Goal: Task Accomplishment & Management: Use online tool/utility

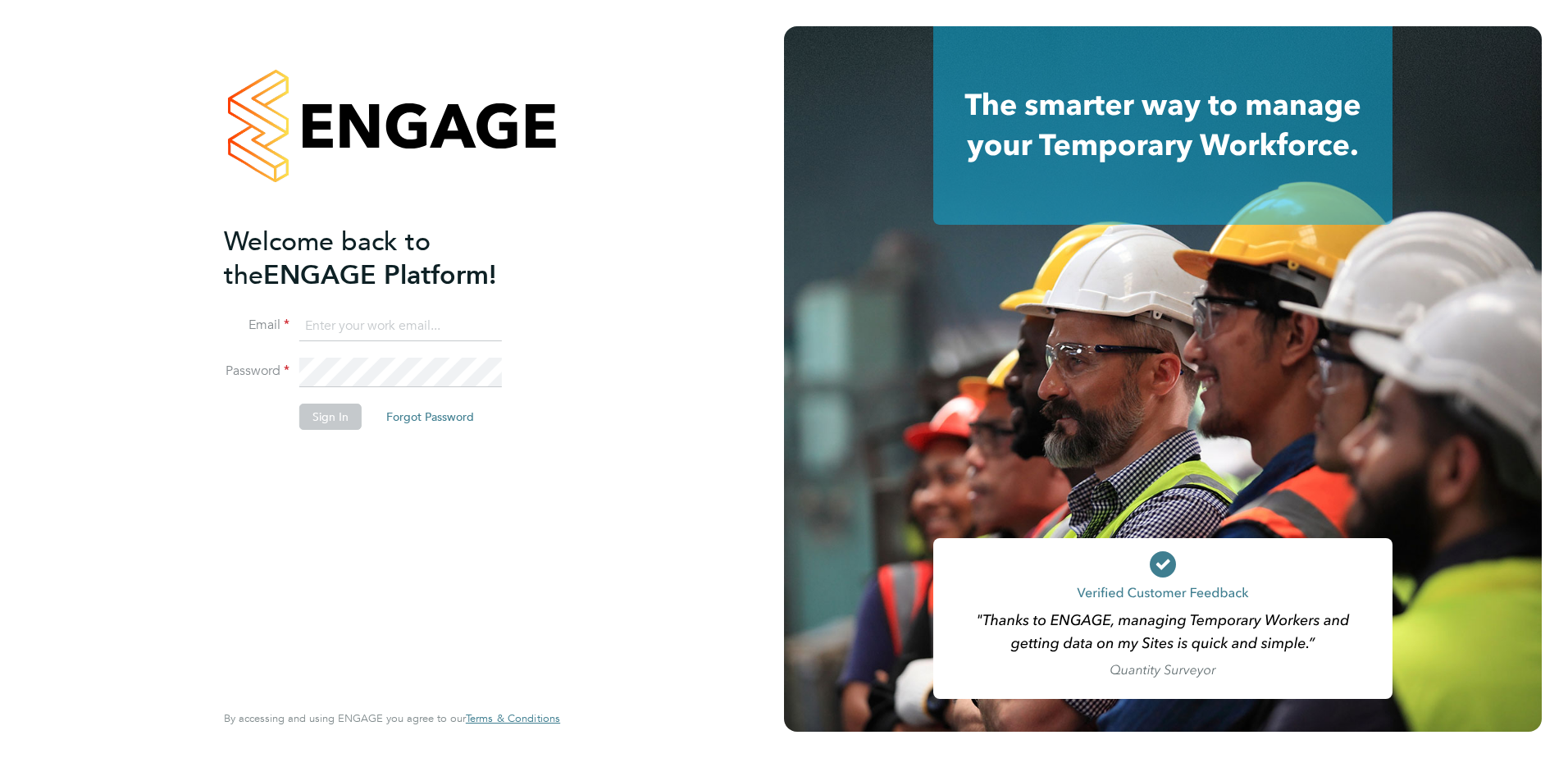
type input "billy.eadie@vistry.co.uk"
click at [348, 503] on div "Welcome back to the ENGAGE Platform! Email billy.eadie@vistry.co.uk Password Si…" at bounding box center [383, 461] width 320 height 473
click at [338, 419] on button "Sign In" at bounding box center [330, 417] width 62 height 26
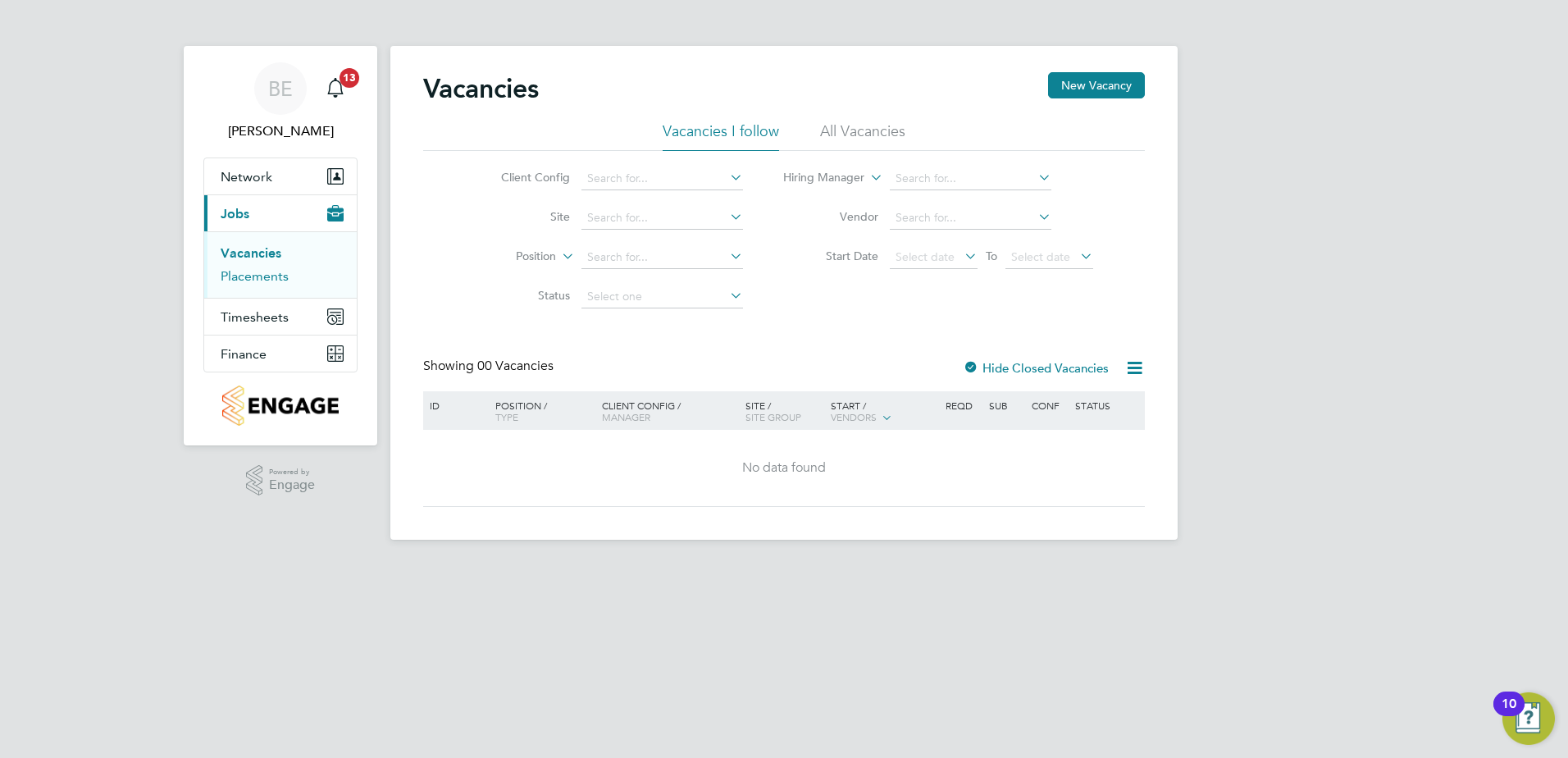
click at [280, 276] on link "Placements" at bounding box center [254, 276] width 68 height 16
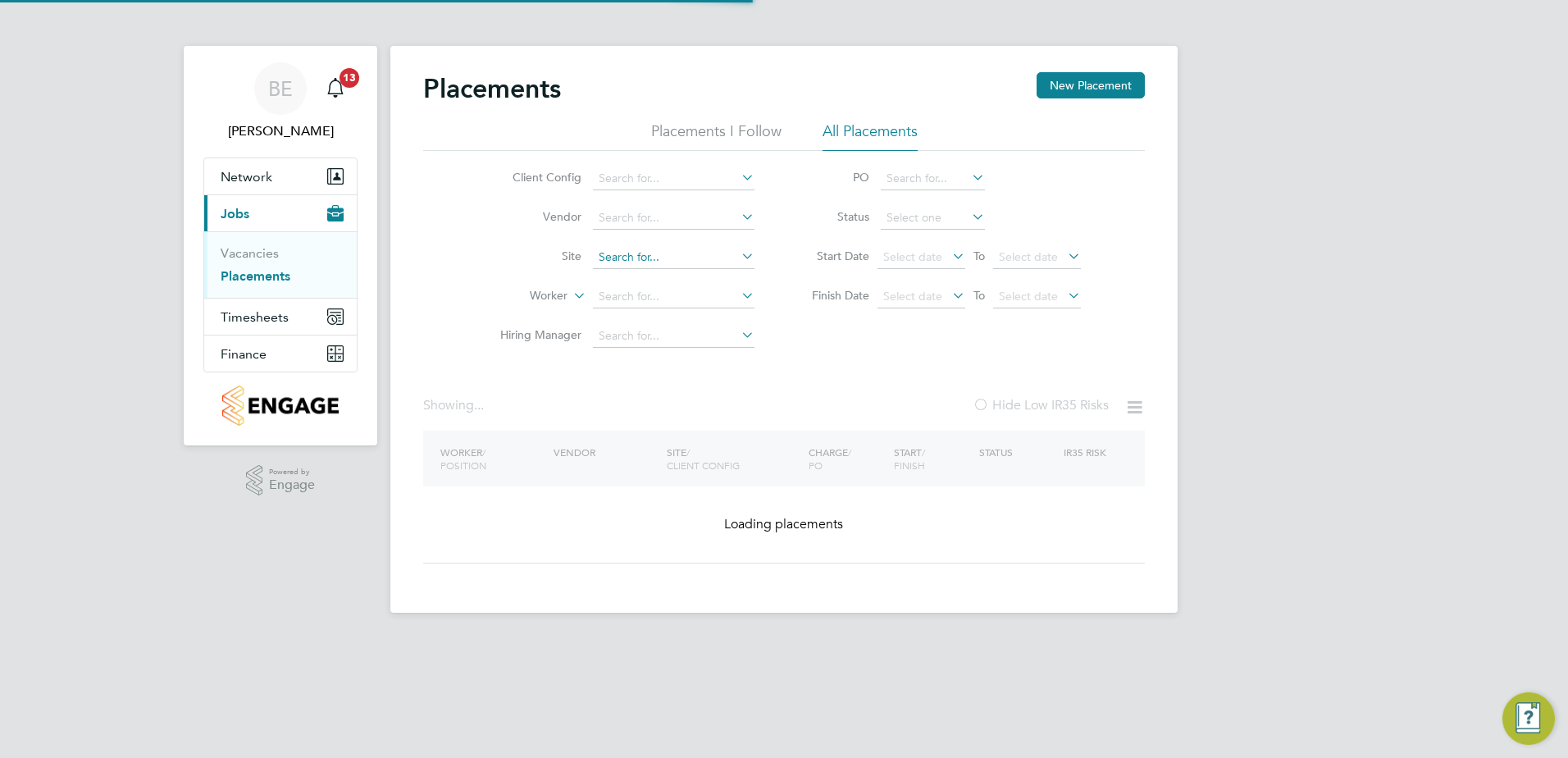
click at [622, 252] on input at bounding box center [673, 257] width 161 height 23
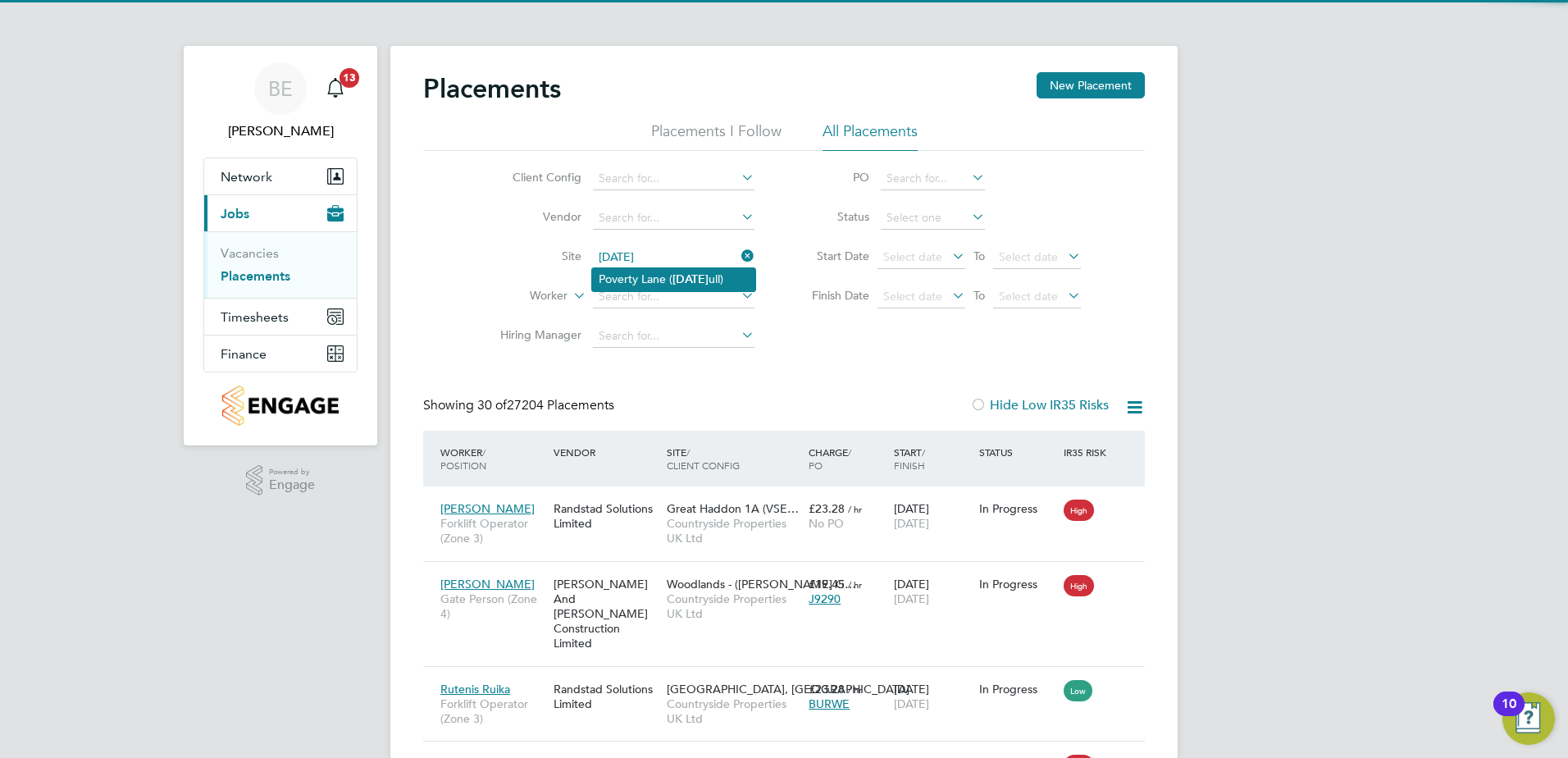
click at [626, 276] on li "Poverty Lane ( [DATE] ull)" at bounding box center [673, 280] width 163 height 22
type input "Poverty Lane (Maghull)"
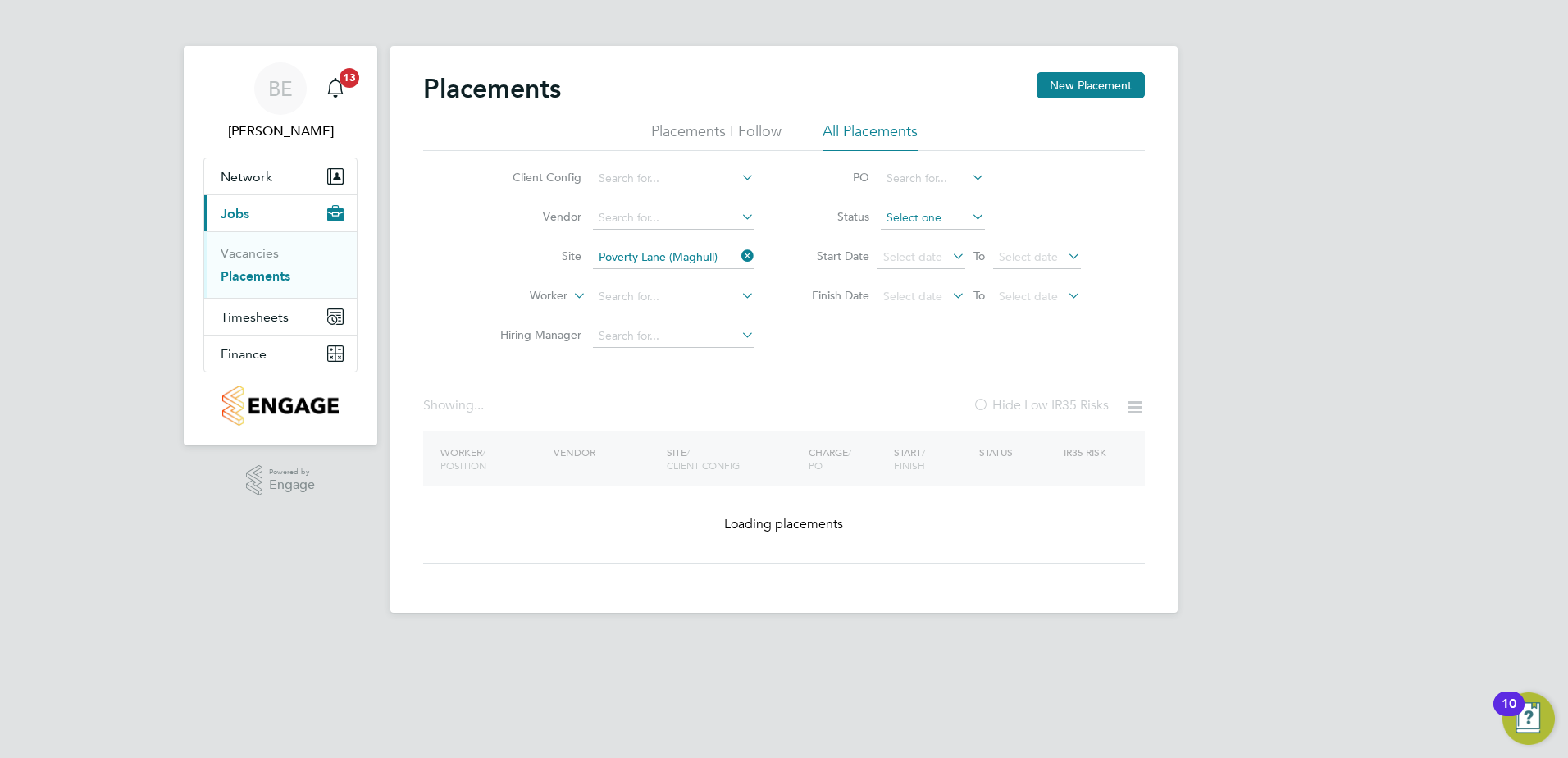
click at [891, 223] on input at bounding box center [933, 218] width 104 height 23
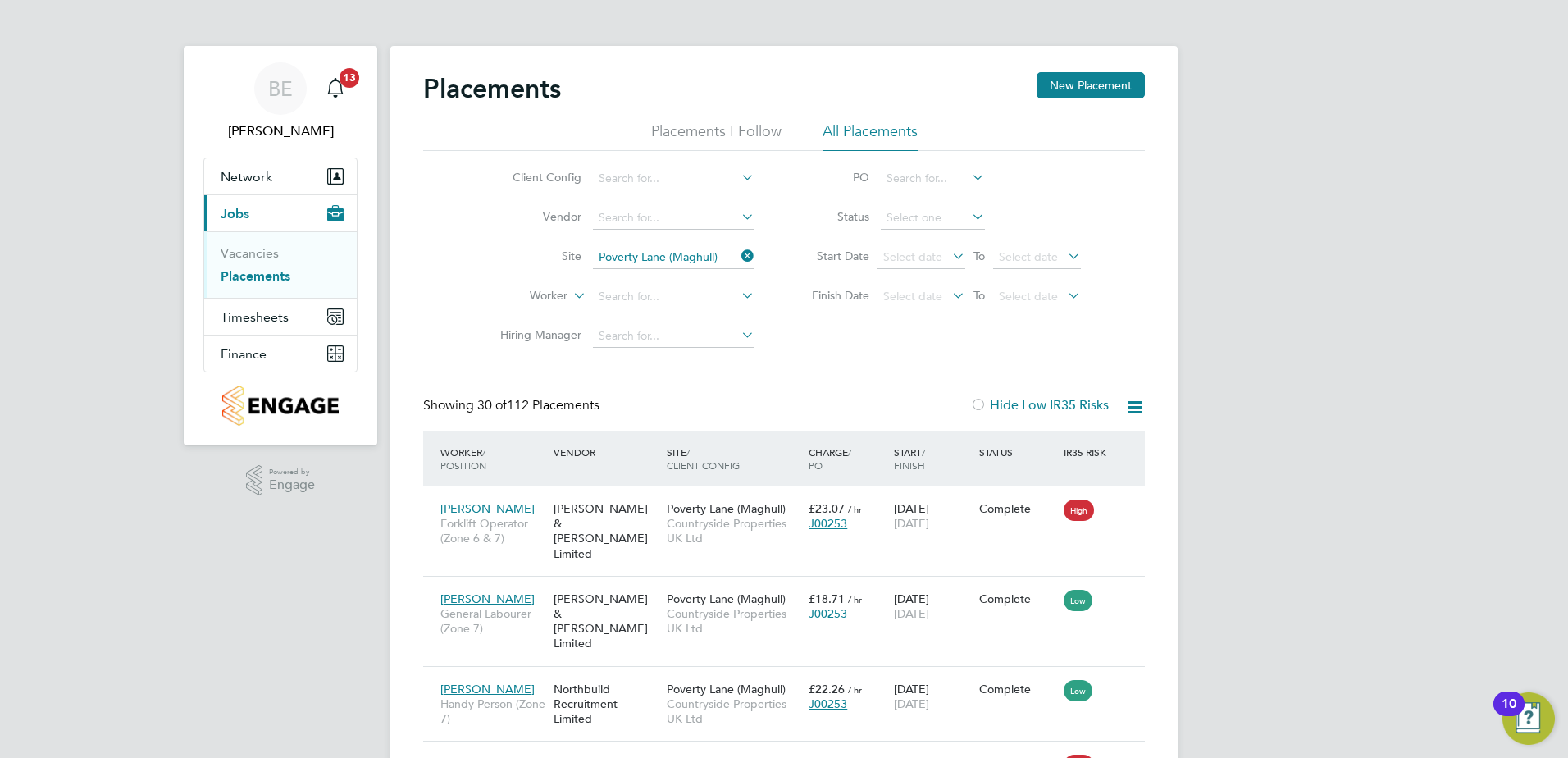
click at [911, 245] on li "Active" at bounding box center [933, 240] width 106 height 21
type input "Active"
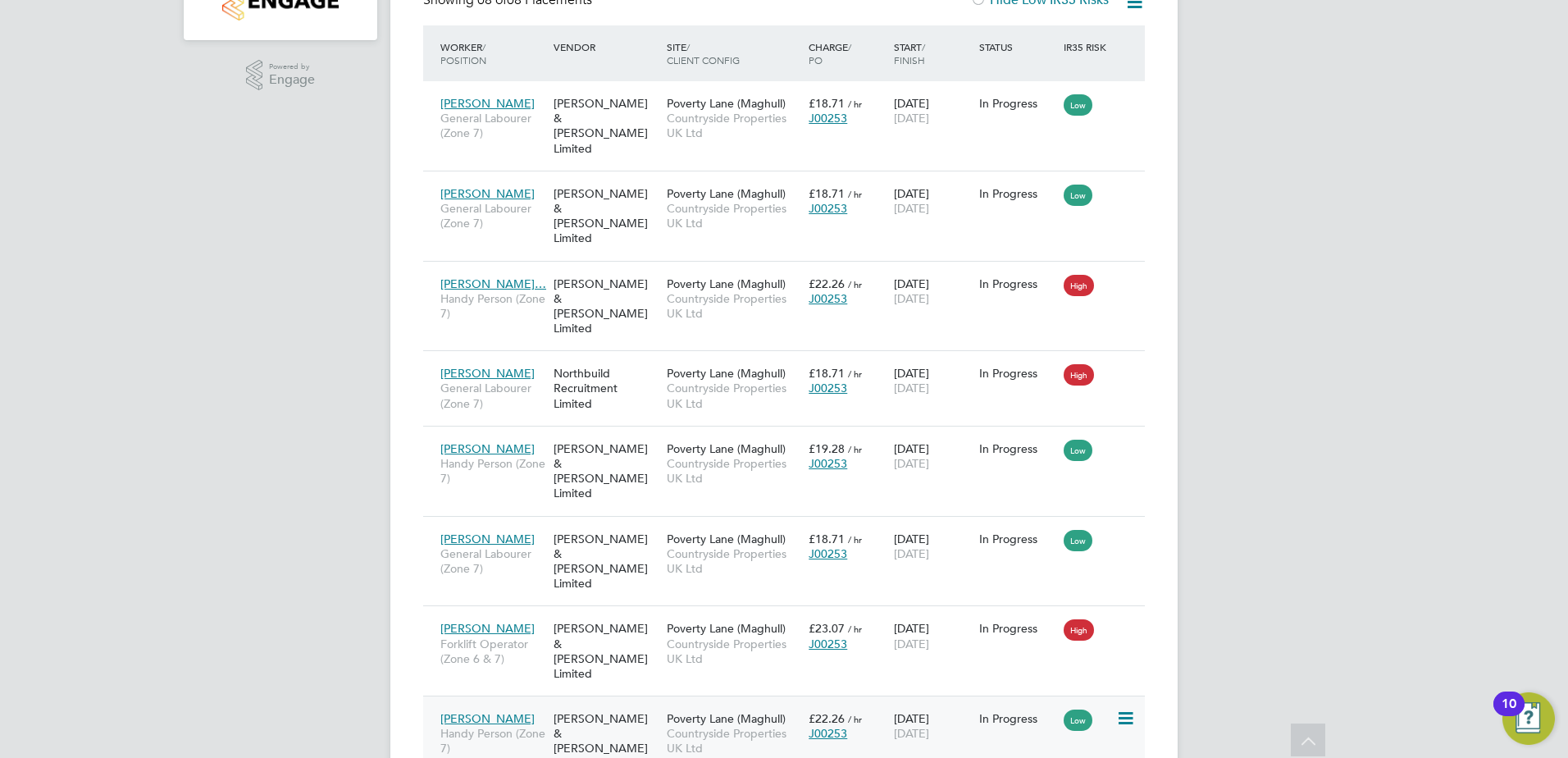
drag, startPoint x: 432, startPoint y: 627, endPoint x: 536, endPoint y: 674, distance: 114.1
click at [536, 696] on div "[PERSON_NAME] Person (Zone 7) [PERSON_NAME] & [PERSON_NAME] Limited [GEOGRAPHIC…" at bounding box center [784, 740] width 722 height 90
drag, startPoint x: 412, startPoint y: 624, endPoint x: 529, endPoint y: 630, distance: 117.2
click at [529, 630] on div "Placements New Placement Placements I Follow All Placements Client Config Vendo…" at bounding box center [784, 239] width 788 height 1195
